Goal: Task Accomplishment & Management: Use online tool/utility

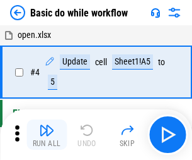
click at [47, 134] on img "button" at bounding box center [46, 129] width 15 height 15
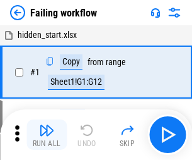
click at [47, 134] on img "button" at bounding box center [46, 129] width 15 height 15
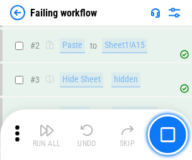
scroll to position [268, 0]
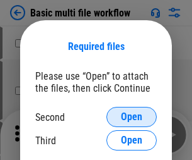
click at [132, 117] on span "Open" at bounding box center [131, 117] width 21 height 10
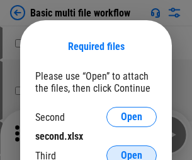
click at [132, 150] on span "Open" at bounding box center [131, 155] width 21 height 10
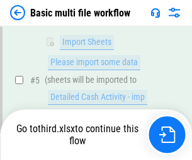
scroll to position [439, 0]
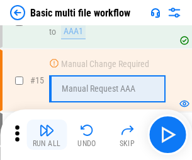
click at [47, 134] on img "button" at bounding box center [46, 129] width 15 height 15
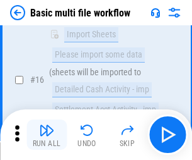
click at [47, 134] on img "button" at bounding box center [46, 129] width 15 height 15
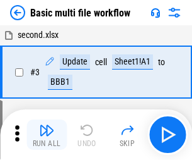
click at [47, 134] on img "button" at bounding box center [46, 129] width 15 height 15
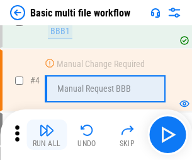
click at [47, 134] on img "button" at bounding box center [46, 129] width 15 height 15
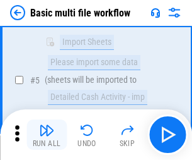
click at [47, 134] on img "button" at bounding box center [46, 129] width 15 height 15
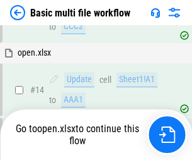
scroll to position [751, 0]
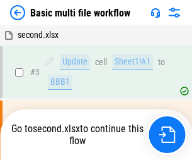
scroll to position [51, 0]
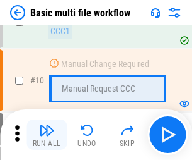
click at [47, 134] on img "button" at bounding box center [46, 129] width 15 height 15
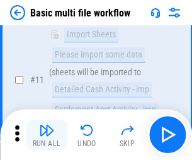
click at [47, 134] on img "button" at bounding box center [46, 129] width 15 height 15
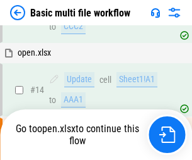
scroll to position [660, 0]
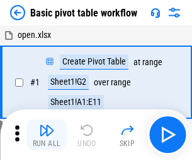
click at [47, 134] on img "button" at bounding box center [46, 129] width 15 height 15
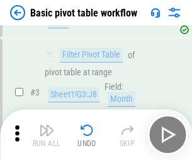
scroll to position [302, 0]
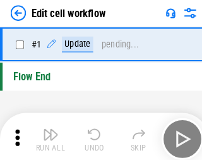
click at [47, 134] on img "button" at bounding box center [49, 129] width 15 height 15
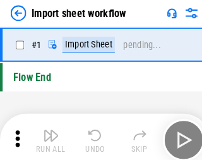
click at [47, 134] on img "button" at bounding box center [49, 129] width 15 height 15
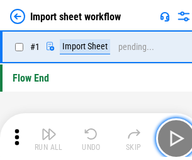
scroll to position [4, 0]
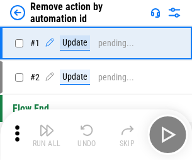
click at [47, 134] on img "button" at bounding box center [46, 129] width 15 height 15
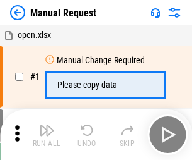
click at [47, 134] on img "button" at bounding box center [46, 129] width 15 height 15
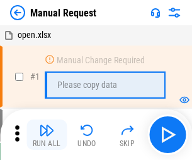
click at [47, 134] on img "button" at bounding box center [46, 129] width 15 height 15
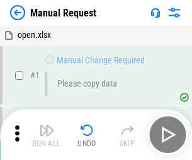
scroll to position [43, 0]
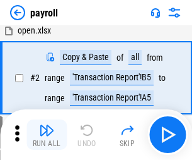
click at [47, 134] on img "button" at bounding box center [46, 129] width 15 height 15
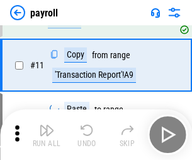
scroll to position [92, 0]
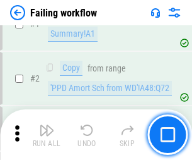
scroll to position [204, 0]
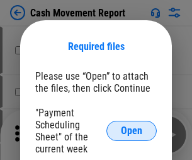
click at [132, 131] on span "Open" at bounding box center [131, 131] width 21 height 10
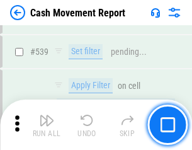
scroll to position [5602, 0]
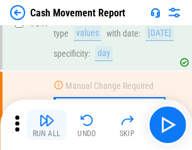
click at [47, 125] on img "button" at bounding box center [46, 120] width 15 height 15
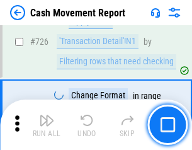
scroll to position [6585, 0]
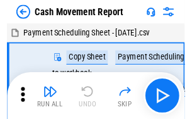
scroll to position [23, 0]
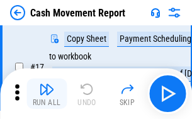
click at [47, 93] on img "button" at bounding box center [46, 88] width 15 height 15
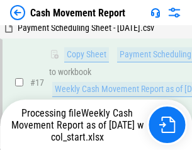
scroll to position [198, 0]
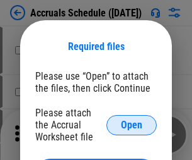
click at [132, 124] on span "Open" at bounding box center [131, 125] width 21 height 10
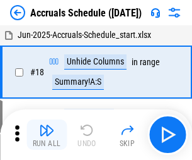
click at [47, 134] on img "button" at bounding box center [46, 129] width 15 height 15
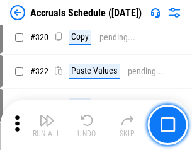
scroll to position [2348, 0]
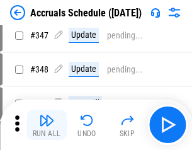
click at [47, 125] on img "button" at bounding box center [46, 120] width 15 height 15
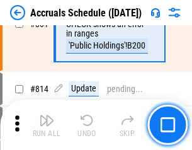
scroll to position [5570, 0]
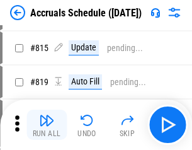
click at [47, 125] on img "button" at bounding box center [46, 120] width 15 height 15
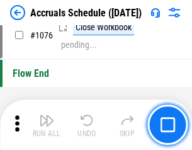
scroll to position [7560, 0]
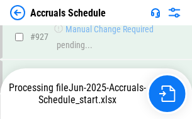
scroll to position [6672, 0]
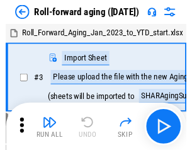
scroll to position [2, 0]
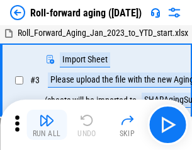
click at [47, 125] on img "button" at bounding box center [46, 120] width 15 height 15
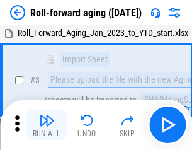
click at [47, 125] on img "button" at bounding box center [46, 120] width 15 height 15
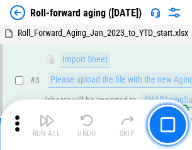
scroll to position [81, 0]
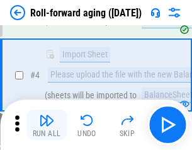
click at [47, 125] on img "button" at bounding box center [46, 120] width 15 height 15
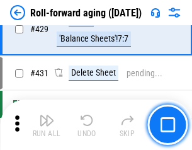
scroll to position [4377, 0]
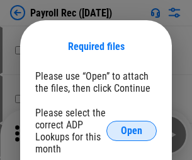
click at [132, 131] on span "Open" at bounding box center [131, 131] width 21 height 10
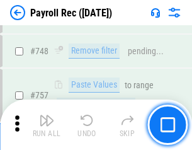
scroll to position [7471, 0]
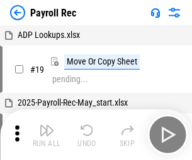
click at [47, 134] on img "button" at bounding box center [46, 129] width 15 height 15
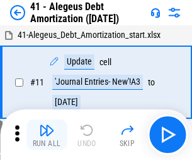
click at [47, 134] on img "button" at bounding box center [46, 129] width 15 height 15
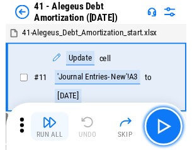
scroll to position [156, 0]
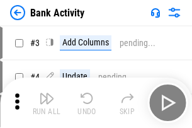
click at [47, 103] on img "button" at bounding box center [46, 98] width 15 height 15
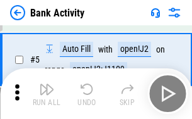
scroll to position [67, 0]
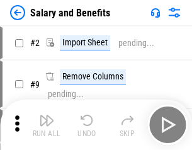
click at [47, 125] on img "button" at bounding box center [46, 120] width 15 height 15
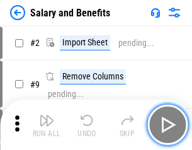
scroll to position [17, 0]
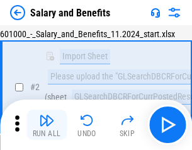
click at [47, 125] on img "button" at bounding box center [46, 120] width 15 height 15
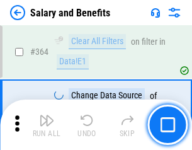
scroll to position [5944, 0]
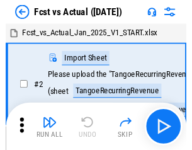
scroll to position [16, 0]
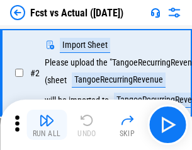
click at [47, 125] on img "button" at bounding box center [46, 120] width 15 height 15
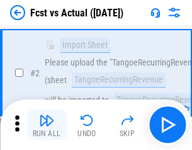
click at [47, 125] on img "button" at bounding box center [46, 120] width 15 height 15
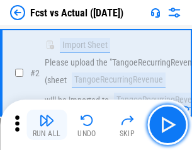
scroll to position [118, 0]
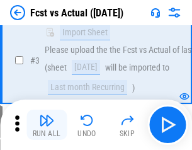
click at [47, 125] on img "button" at bounding box center [46, 120] width 15 height 15
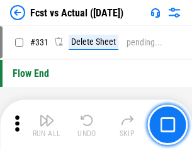
scroll to position [6042, 0]
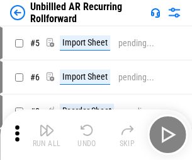
click at [47, 125] on img "button" at bounding box center [46, 129] width 15 height 15
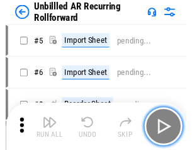
scroll to position [27, 0]
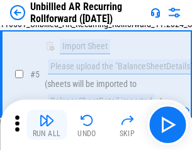
click at [47, 125] on img "button" at bounding box center [46, 120] width 15 height 15
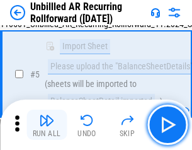
scroll to position [119, 0]
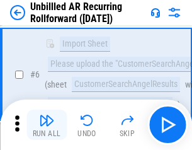
click at [47, 125] on img "button" at bounding box center [46, 120] width 15 height 15
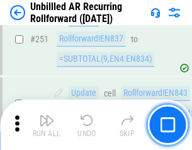
scroll to position [4287, 0]
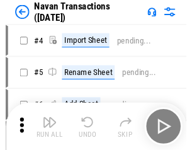
scroll to position [20, 0]
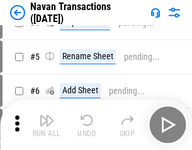
click at [47, 125] on img "button" at bounding box center [46, 120] width 15 height 15
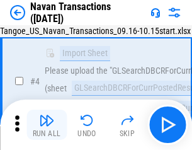
click at [47, 125] on img "button" at bounding box center [46, 120] width 15 height 15
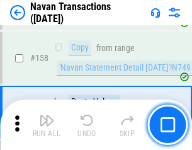
scroll to position [4092, 0]
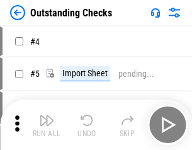
click at [47, 125] on img "button" at bounding box center [46, 120] width 15 height 15
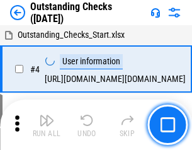
scroll to position [53, 0]
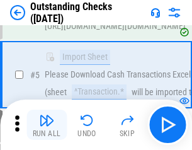
click at [47, 125] on img "button" at bounding box center [46, 120] width 15 height 15
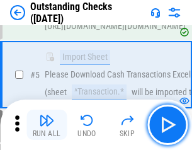
scroll to position [132, 0]
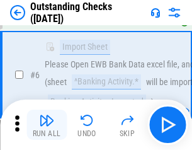
click at [47, 125] on img "button" at bounding box center [46, 120] width 15 height 15
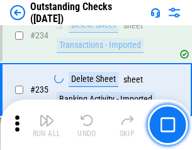
scroll to position [3833, 0]
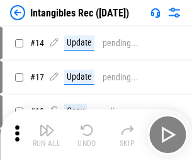
click at [47, 134] on img "button" at bounding box center [46, 129] width 15 height 15
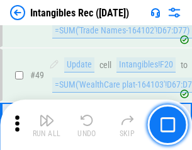
scroll to position [492, 0]
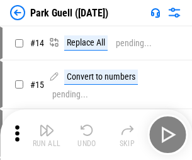
click at [47, 125] on img "button" at bounding box center [46, 129] width 15 height 15
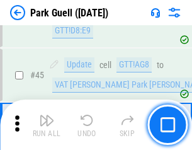
scroll to position [1578, 0]
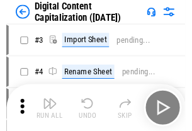
scroll to position [37, 0]
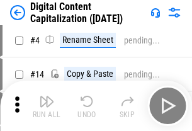
click at [47, 106] on img "button" at bounding box center [46, 101] width 15 height 15
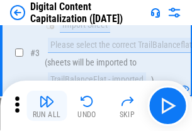
click at [47, 106] on img "button" at bounding box center [46, 101] width 15 height 15
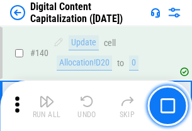
scroll to position [1339, 0]
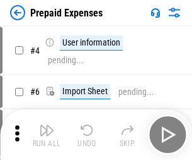
click at [47, 125] on img "button" at bounding box center [46, 129] width 15 height 15
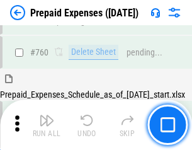
scroll to position [3498, 0]
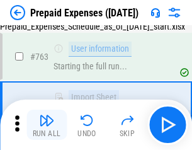
click at [47, 125] on img "button" at bounding box center [46, 120] width 15 height 15
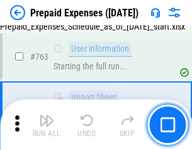
scroll to position [3573, 0]
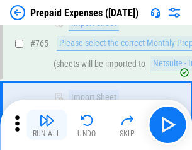
click at [47, 125] on img "button" at bounding box center [46, 120] width 15 height 15
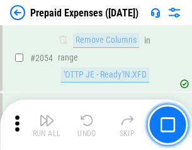
scroll to position [13194, 0]
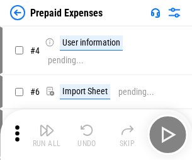
click at [47, 134] on img "button" at bounding box center [46, 129] width 15 height 15
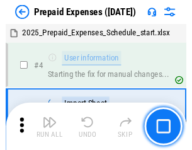
scroll to position [56, 0]
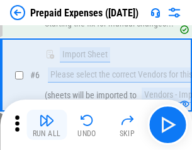
click at [47, 125] on img "button" at bounding box center [46, 120] width 15 height 15
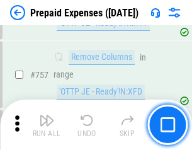
scroll to position [4497, 0]
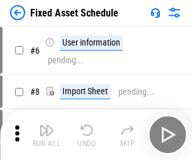
click at [47, 134] on img "button" at bounding box center [46, 129] width 15 height 15
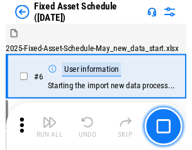
scroll to position [68, 0]
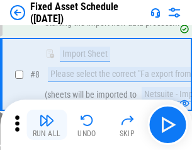
click at [47, 125] on img "button" at bounding box center [46, 120] width 15 height 15
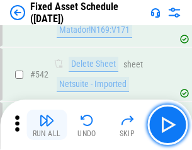
scroll to position [4500, 0]
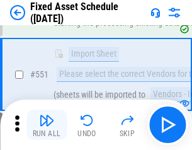
click at [47, 125] on img "button" at bounding box center [46, 120] width 15 height 15
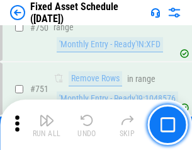
scroll to position [6153, 0]
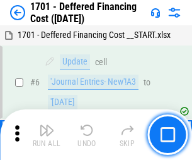
scroll to position [151, 0]
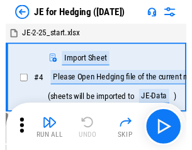
scroll to position [2, 0]
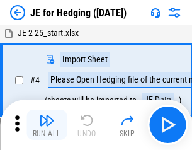
click at [47, 125] on img "button" at bounding box center [46, 120] width 15 height 15
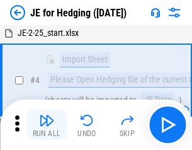
click at [47, 125] on img "button" at bounding box center [46, 120] width 15 height 15
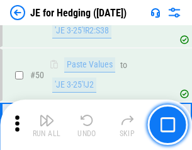
scroll to position [817, 0]
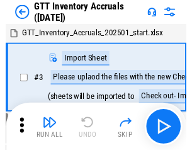
scroll to position [2, 0]
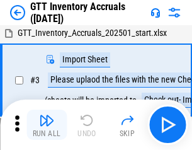
click at [47, 125] on img "button" at bounding box center [46, 120] width 15 height 15
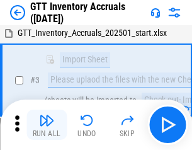
click at [47, 125] on img "button" at bounding box center [46, 120] width 15 height 15
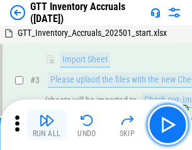
scroll to position [81, 0]
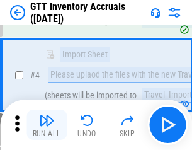
click at [47, 125] on img "button" at bounding box center [46, 120] width 15 height 15
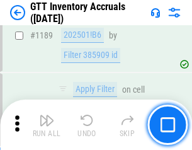
scroll to position [10307, 0]
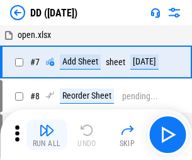
click at [47, 134] on img "button" at bounding box center [46, 129] width 15 height 15
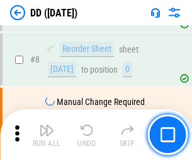
scroll to position [122, 0]
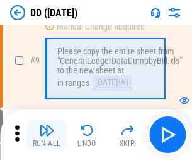
click at [47, 134] on img "button" at bounding box center [46, 129] width 15 height 15
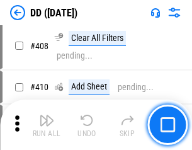
scroll to position [5647, 0]
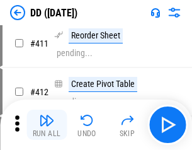
click at [47, 125] on img "button" at bounding box center [46, 120] width 15 height 15
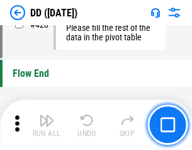
scroll to position [6041, 0]
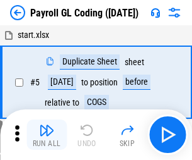
click at [47, 134] on img "button" at bounding box center [46, 129] width 15 height 15
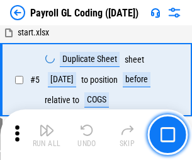
scroll to position [151, 0]
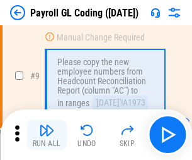
click at [47, 134] on img "button" at bounding box center [46, 129] width 15 height 15
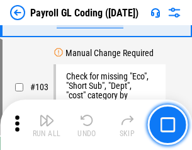
scroll to position [2961, 0]
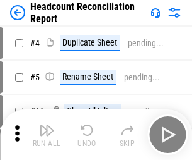
click at [47, 134] on img "button" at bounding box center [46, 129] width 15 height 15
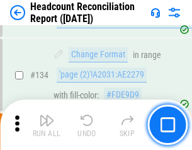
scroll to position [1517, 0]
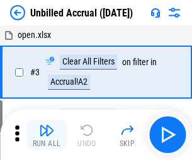
click at [47, 134] on img "button" at bounding box center [46, 129] width 15 height 15
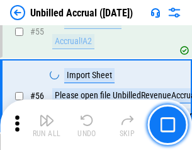
scroll to position [1318, 0]
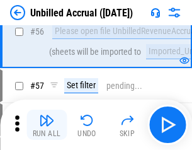
click at [47, 125] on img "button" at bounding box center [46, 120] width 15 height 15
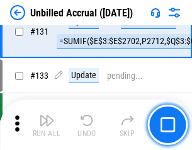
scroll to position [3760, 0]
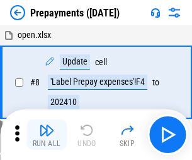
click at [47, 134] on img "button" at bounding box center [46, 129] width 15 height 15
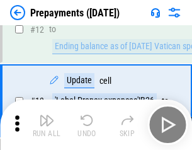
scroll to position [79, 0]
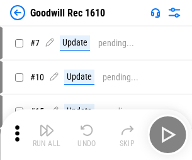
click at [47, 134] on img "button" at bounding box center [46, 129] width 15 height 15
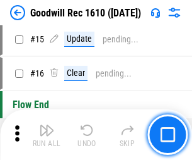
scroll to position [216, 0]
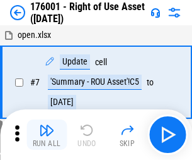
click at [47, 134] on img "button" at bounding box center [46, 129] width 15 height 15
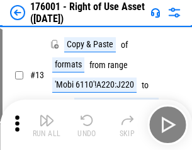
scroll to position [81, 0]
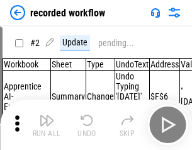
click at [47, 125] on img "button" at bounding box center [46, 120] width 15 height 15
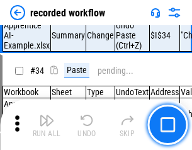
scroll to position [3945, 0]
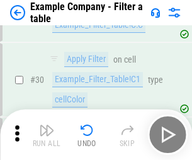
scroll to position [1155, 0]
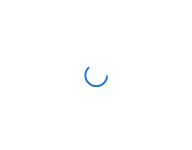
scroll to position [20, 0]
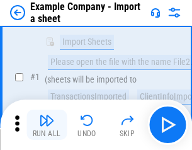
click at [47, 125] on img "button" at bounding box center [46, 120] width 15 height 15
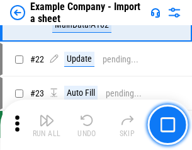
scroll to position [279, 0]
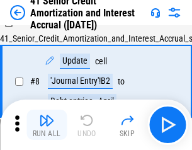
click at [47, 125] on img "button" at bounding box center [46, 120] width 15 height 15
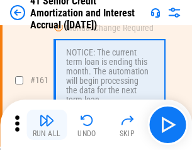
click at [47, 125] on img "button" at bounding box center [46, 120] width 15 height 15
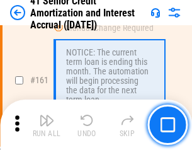
scroll to position [1350, 0]
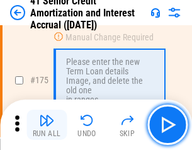
click at [47, 125] on img "button" at bounding box center [46, 120] width 15 height 15
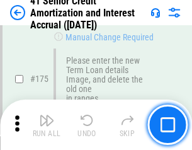
scroll to position [1478, 0]
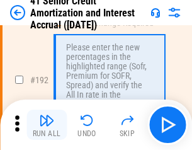
click at [47, 125] on img "button" at bounding box center [46, 120] width 15 height 15
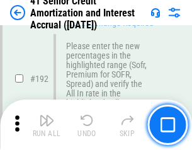
scroll to position [1611, 0]
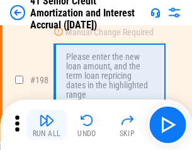
click at [47, 125] on img "button" at bounding box center [46, 120] width 15 height 15
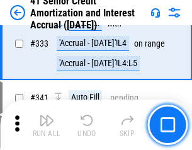
scroll to position [3224, 0]
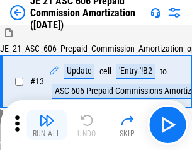
click at [47, 125] on img "button" at bounding box center [46, 120] width 15 height 15
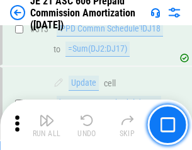
scroll to position [2357, 0]
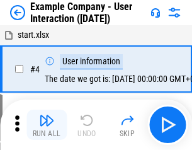
click at [47, 125] on img "button" at bounding box center [46, 120] width 15 height 15
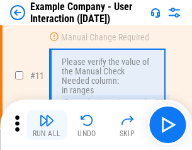
click at [47, 125] on img "button" at bounding box center [46, 120] width 15 height 15
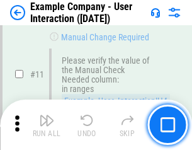
scroll to position [273, 0]
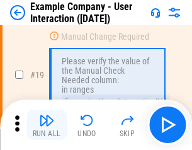
click at [47, 125] on img "button" at bounding box center [46, 120] width 15 height 15
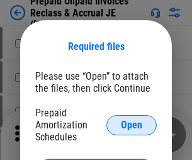
click at [132, 124] on span "Open" at bounding box center [131, 125] width 21 height 10
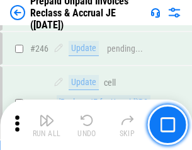
scroll to position [1704, 0]
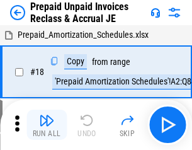
click at [47, 125] on img "button" at bounding box center [46, 120] width 15 height 15
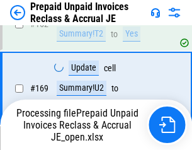
scroll to position [1098, 0]
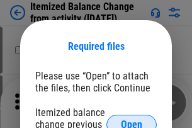
click at [132, 120] on span "Open" at bounding box center [131, 125] width 21 height 10
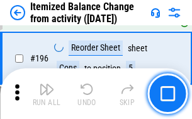
scroll to position [2429, 0]
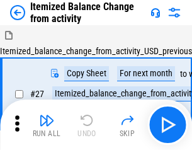
scroll to position [20, 0]
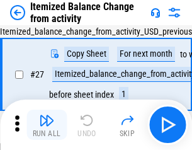
click at [47, 125] on img "button" at bounding box center [46, 120] width 15 height 15
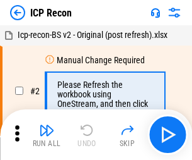
scroll to position [6, 0]
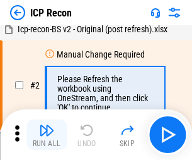
click at [47, 134] on img "button" at bounding box center [46, 129] width 15 height 15
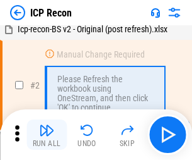
click at [47, 134] on img "button" at bounding box center [46, 129] width 15 height 15
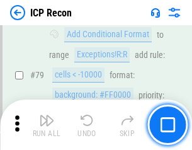
scroll to position [1237, 0]
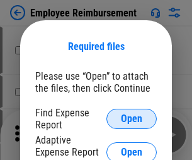
click at [132, 119] on span "Open" at bounding box center [131, 119] width 21 height 10
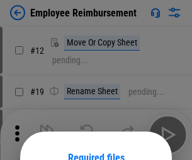
scroll to position [111, 0]
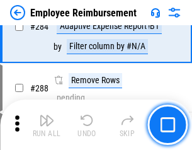
scroll to position [3431, 0]
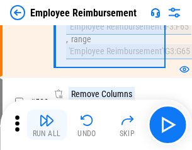
click at [47, 125] on img "button" at bounding box center [46, 120] width 15 height 15
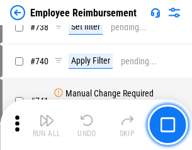
scroll to position [8855, 0]
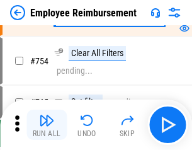
click at [47, 125] on img "button" at bounding box center [46, 120] width 15 height 15
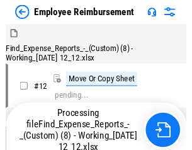
scroll to position [43, 0]
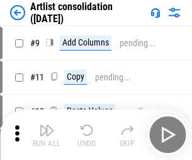
click at [47, 134] on img "button" at bounding box center [46, 129] width 15 height 15
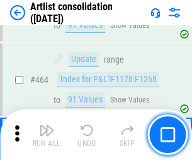
scroll to position [5527, 0]
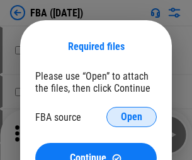
click at [132, 117] on span "Open" at bounding box center [131, 117] width 21 height 10
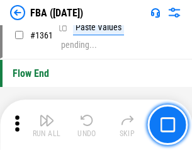
scroll to position [13555, 0]
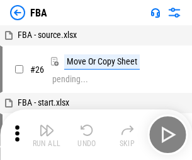
scroll to position [13, 0]
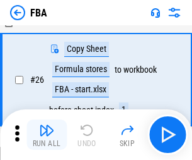
click at [47, 134] on img "button" at bounding box center [46, 129] width 15 height 15
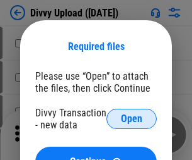
click at [132, 119] on span "Open" at bounding box center [131, 119] width 21 height 10
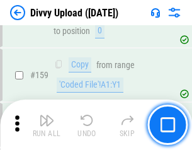
scroll to position [1307, 0]
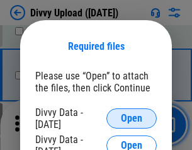
click at [132, 119] on span "Open" at bounding box center [131, 119] width 21 height 10
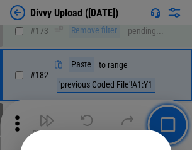
scroll to position [1417, 0]
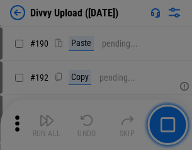
scroll to position [1593, 0]
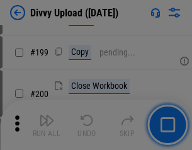
scroll to position [1835, 0]
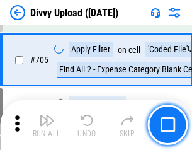
scroll to position [8634, 0]
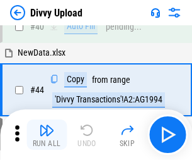
click at [47, 134] on img "button" at bounding box center [46, 129] width 15 height 15
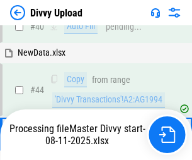
scroll to position [139, 0]
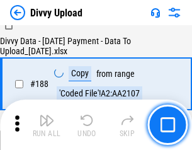
scroll to position [1486, 0]
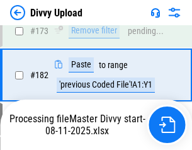
scroll to position [1412, 0]
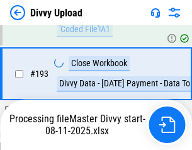
scroll to position [1764, 0]
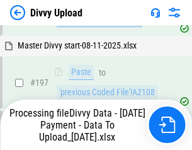
scroll to position [1969, 0]
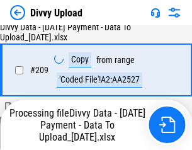
scroll to position [2321, 0]
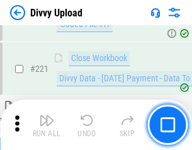
scroll to position [2804, 0]
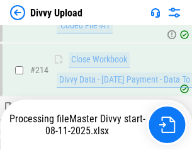
scroll to position [2599, 0]
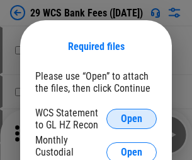
click at [132, 119] on span "Open" at bounding box center [131, 119] width 21 height 10
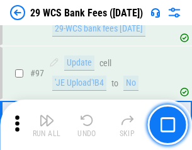
scroll to position [1230, 0]
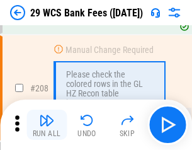
click at [47, 125] on img "button" at bounding box center [46, 120] width 15 height 15
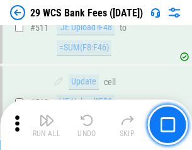
scroll to position [6350, 0]
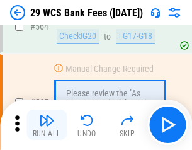
click at [47, 125] on img "button" at bounding box center [46, 120] width 15 height 15
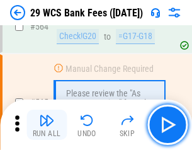
scroll to position [6826, 0]
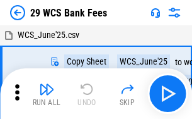
scroll to position [23, 0]
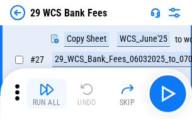
click at [47, 93] on img "button" at bounding box center [46, 88] width 15 height 15
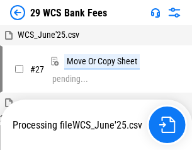
scroll to position [7, 0]
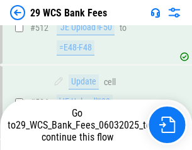
scroll to position [6738, 0]
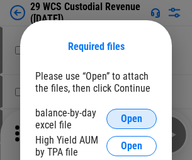
click at [132, 119] on span "Open" at bounding box center [131, 119] width 21 height 10
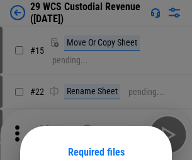
scroll to position [105, 0]
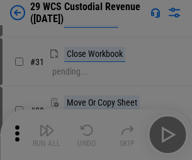
scroll to position [271, 0]
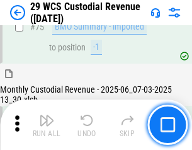
scroll to position [1318, 0]
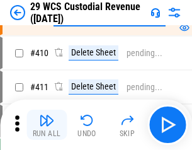
click at [47, 125] on img "button" at bounding box center [46, 120] width 15 height 15
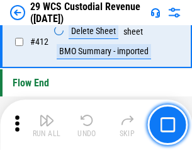
scroll to position [6028, 0]
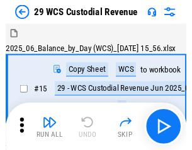
scroll to position [30, 0]
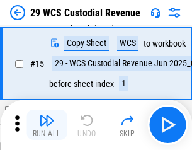
click at [47, 125] on img "button" at bounding box center [46, 120] width 15 height 15
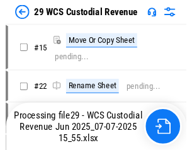
scroll to position [23, 0]
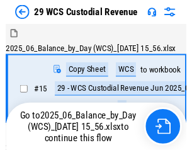
scroll to position [23, 0]
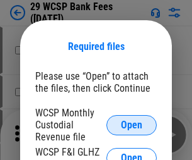
click at [132, 124] on span "Open" at bounding box center [131, 125] width 21 height 10
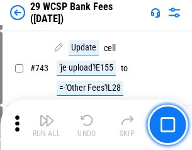
scroll to position [6360, 0]
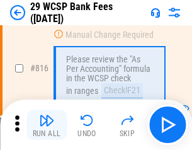
click at [47, 125] on img "button" at bounding box center [46, 120] width 15 height 15
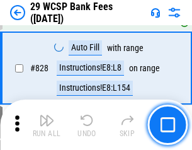
scroll to position [8008, 0]
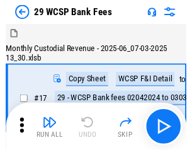
scroll to position [30, 0]
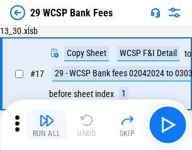
click at [47, 125] on img "button" at bounding box center [46, 120] width 15 height 15
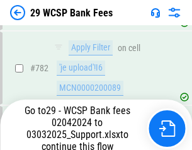
scroll to position [7460, 0]
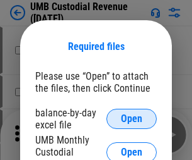
click at [132, 119] on span "Open" at bounding box center [131, 119] width 21 height 10
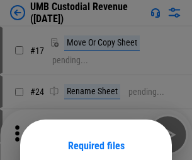
scroll to position [99, 0]
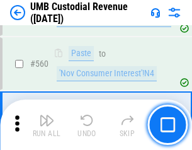
scroll to position [5784, 0]
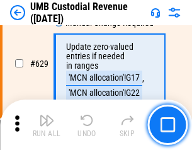
click at [47, 125] on img "button" at bounding box center [46, 120] width 15 height 15
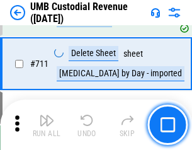
scroll to position [7683, 0]
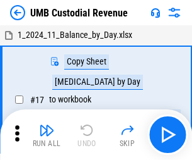
scroll to position [9, 0]
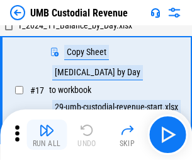
click at [47, 134] on img "button" at bounding box center [46, 129] width 15 height 15
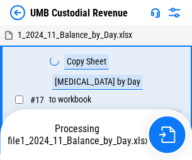
scroll to position [9, 0]
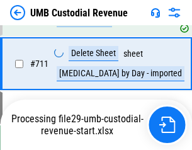
scroll to position [7654, 0]
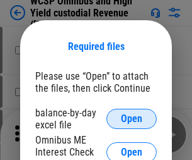
click at [132, 119] on span "Open" at bounding box center [131, 119] width 21 height 10
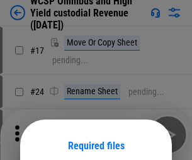
scroll to position [99, 0]
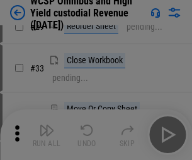
scroll to position [288, 0]
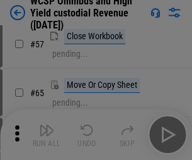
scroll to position [550, 0]
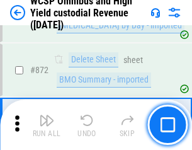
scroll to position [10682, 0]
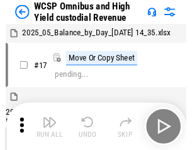
scroll to position [7, 0]
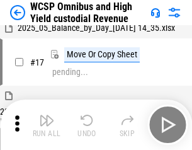
click at [47, 125] on img "button" at bounding box center [46, 120] width 15 height 15
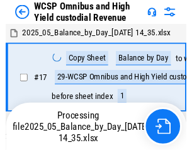
scroll to position [7, 0]
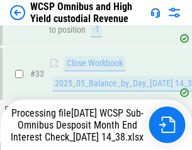
scroll to position [625, 0]
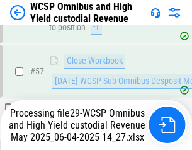
scroll to position [1231, 0]
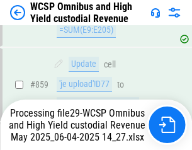
scroll to position [10545, 0]
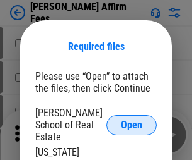
click at [132, 120] on span "Open" at bounding box center [131, 125] width 21 height 10
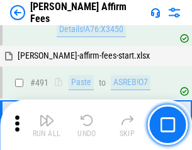
scroll to position [3432, 0]
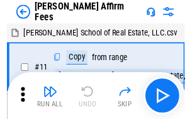
scroll to position [13, 0]
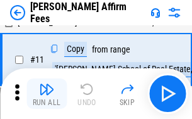
click at [47, 93] on img "button" at bounding box center [46, 88] width 15 height 15
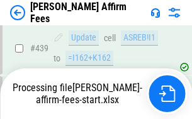
scroll to position [3310, 0]
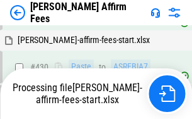
scroll to position [3329, 0]
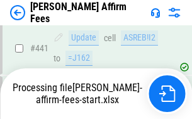
scroll to position [3310, 0]
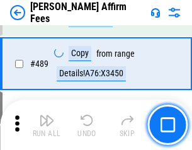
scroll to position [3294, 0]
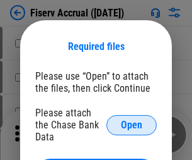
click at [132, 120] on span "Open" at bounding box center [131, 125] width 21 height 10
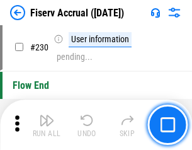
scroll to position [3999, 0]
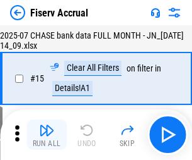
click at [47, 134] on img "button" at bounding box center [46, 129] width 15 height 15
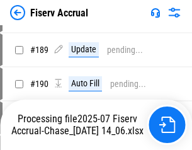
scroll to position [3318, 0]
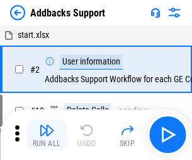
click at [47, 125] on img "button" at bounding box center [46, 129] width 15 height 15
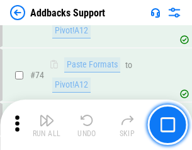
scroll to position [919, 0]
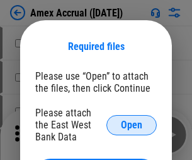
click at [132, 124] on span "Open" at bounding box center [131, 125] width 21 height 10
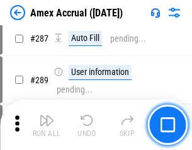
scroll to position [3619, 0]
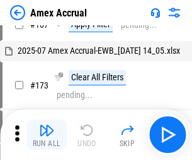
click at [47, 134] on img "button" at bounding box center [46, 129] width 15 height 15
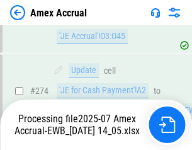
scroll to position [3840, 0]
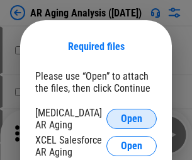
click at [132, 117] on span "Open" at bounding box center [131, 119] width 21 height 10
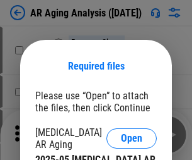
scroll to position [20, 0]
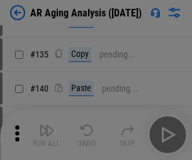
scroll to position [380, 0]
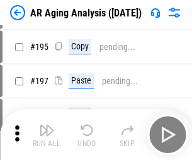
scroll to position [1107, 0]
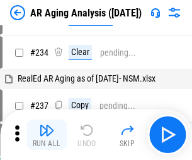
click at [47, 134] on img "button" at bounding box center [46, 129] width 15 height 15
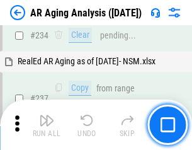
scroll to position [1956, 0]
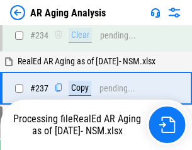
scroll to position [1994, 0]
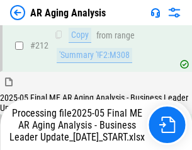
scroll to position [1942, 0]
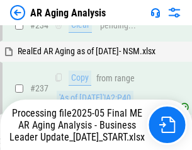
scroll to position [1994, 0]
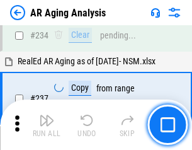
scroll to position [1942, 0]
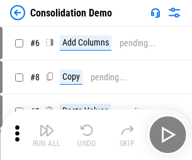
click at [47, 134] on img "button" at bounding box center [46, 129] width 15 height 15
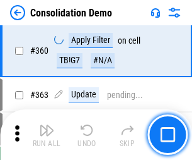
scroll to position [4230, 0]
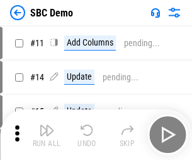
click at [47, 134] on img "button" at bounding box center [46, 129] width 15 height 15
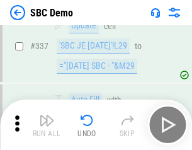
scroll to position [3320, 0]
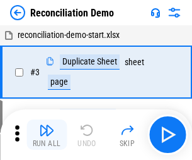
click at [47, 134] on img "button" at bounding box center [46, 129] width 15 height 15
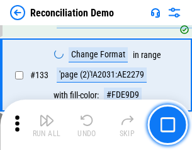
scroll to position [1499, 0]
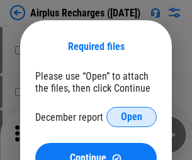
click at [132, 117] on span "Open" at bounding box center [131, 117] width 21 height 10
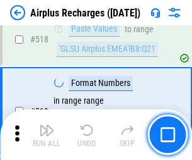
scroll to position [5431, 0]
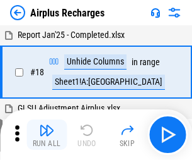
click at [47, 134] on img "button" at bounding box center [46, 129] width 15 height 15
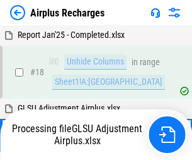
scroll to position [56, 0]
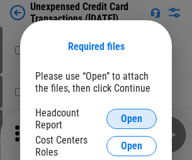
click at [132, 119] on span "Open" at bounding box center [131, 119] width 21 height 10
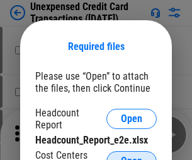
click at [132, 156] on span "Open" at bounding box center [131, 161] width 21 height 10
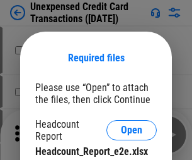
scroll to position [11, 0]
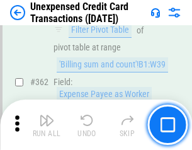
scroll to position [3246, 0]
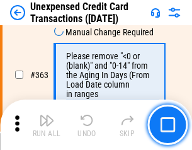
click at [47, 125] on img "button" at bounding box center [46, 120] width 15 height 15
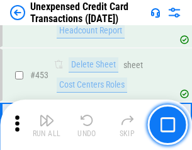
scroll to position [4305, 0]
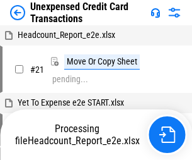
scroll to position [20, 0]
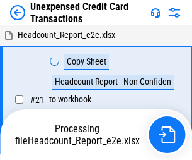
scroll to position [20, 0]
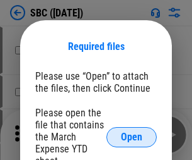
click at [132, 136] on span "Open" at bounding box center [131, 137] width 21 height 10
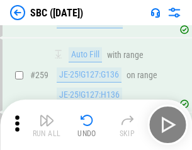
scroll to position [2466, 0]
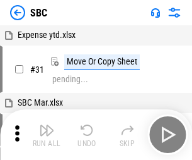
scroll to position [13, 0]
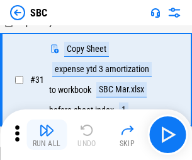
click at [47, 134] on img "button" at bounding box center [46, 129] width 15 height 15
